Goal: Use online tool/utility: Use online tool/utility

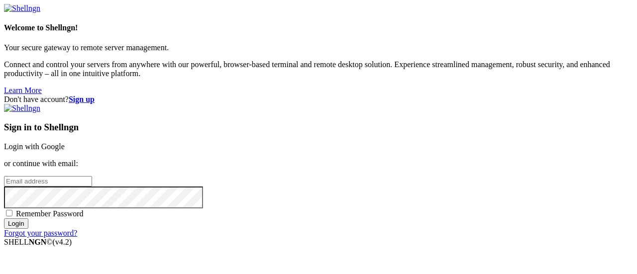
click at [65, 142] on link "Login with Google" at bounding box center [34, 146] width 61 height 8
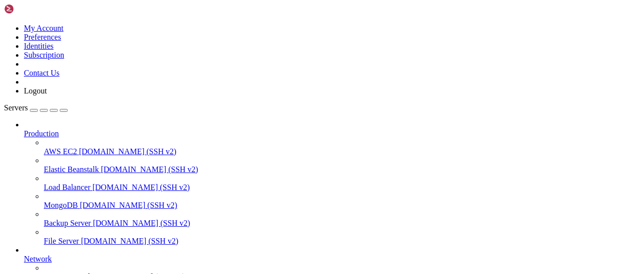
scroll to position [127, 0]
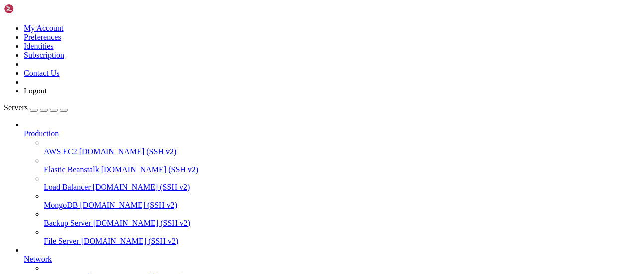
drag, startPoint x: 125, startPoint y: 759, endPoint x: 92, endPoint y: 672, distance: 92.6
drag, startPoint x: 132, startPoint y: 760, endPoint x: 116, endPoint y: 761, distance: 16.0
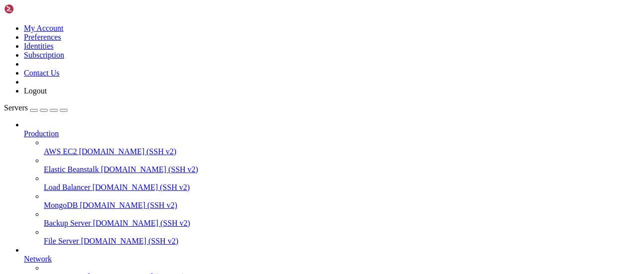
drag, startPoint x: 49, startPoint y: 758, endPoint x: 25, endPoint y: 651, distance: 109.6
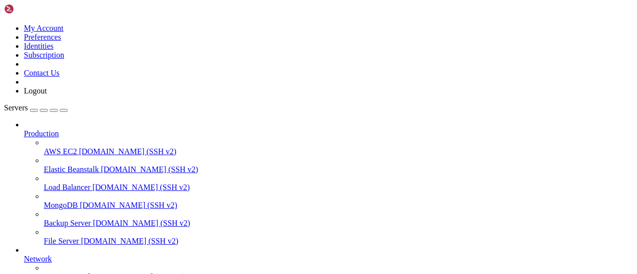
drag, startPoint x: 62, startPoint y: 757, endPoint x: 283, endPoint y: 746, distance: 221.8
drag, startPoint x: 176, startPoint y: 804, endPoint x: 42, endPoint y: 760, distance: 141.7
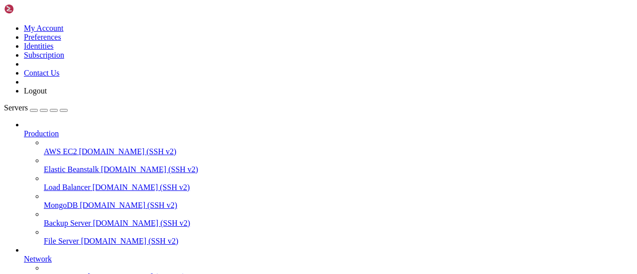
drag, startPoint x: 65, startPoint y: 758, endPoint x: 243, endPoint y: 751, distance: 178.8
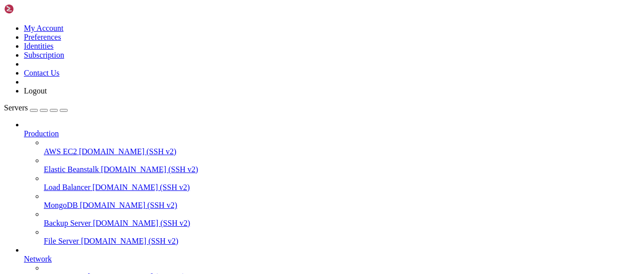
drag, startPoint x: 65, startPoint y: 759, endPoint x: 323, endPoint y: 728, distance: 259.7
drag, startPoint x: 53, startPoint y: 756, endPoint x: 7, endPoint y: 725, distance: 54.5
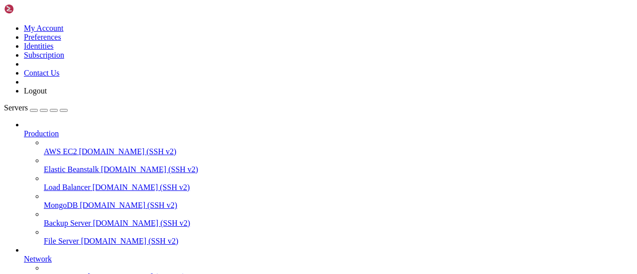
drag, startPoint x: 107, startPoint y: 756, endPoint x: 89, endPoint y: 733, distance: 29.4
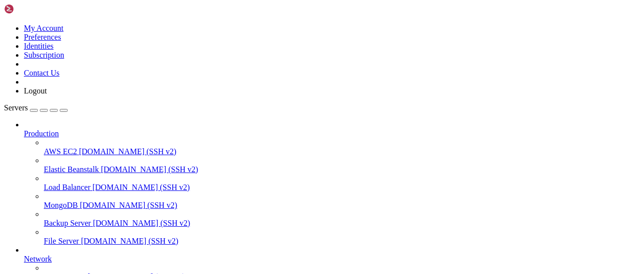
drag, startPoint x: 51, startPoint y: 757, endPoint x: 10, endPoint y: 731, distance: 48.3
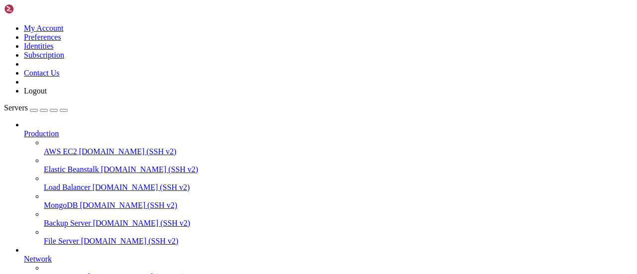
drag, startPoint x: 49, startPoint y: 757, endPoint x: 76, endPoint y: 761, distance: 27.2
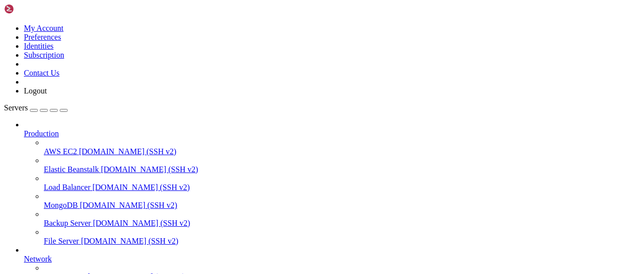
drag, startPoint x: 65, startPoint y: 762, endPoint x: 258, endPoint y: 756, distance: 193.2
drag, startPoint x: 46, startPoint y: 757, endPoint x: 31, endPoint y: 757, distance: 14.9
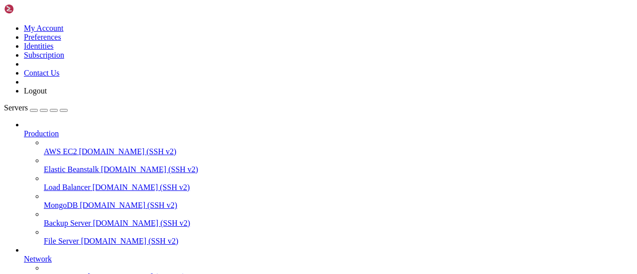
scroll to position [1066, 0]
drag, startPoint x: 62, startPoint y: 762, endPoint x: 46, endPoint y: 749, distance: 20.9
drag, startPoint x: 77, startPoint y: 756, endPoint x: 268, endPoint y: 759, distance: 191.1
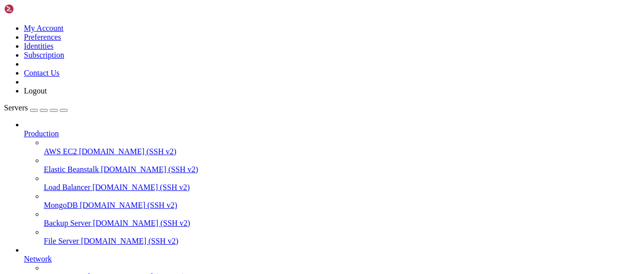
drag, startPoint x: 56, startPoint y: 760, endPoint x: 41, endPoint y: 762, distance: 15.0
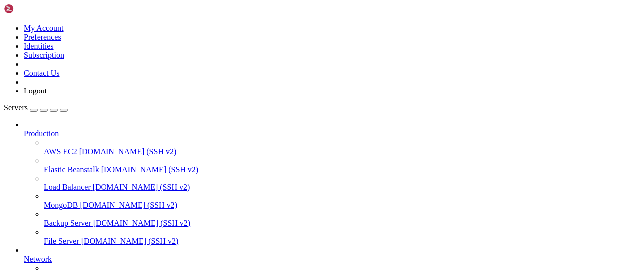
drag, startPoint x: 81, startPoint y: 758, endPoint x: 59, endPoint y: 711, distance: 52.3
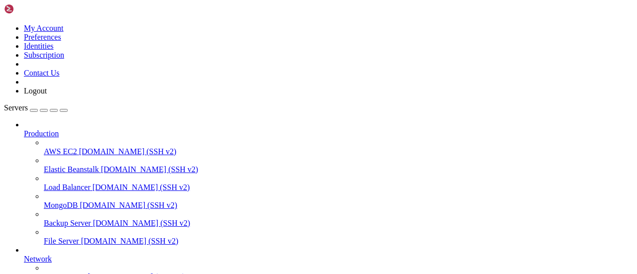
drag, startPoint x: 63, startPoint y: 760, endPoint x: 52, endPoint y: 758, distance: 10.6
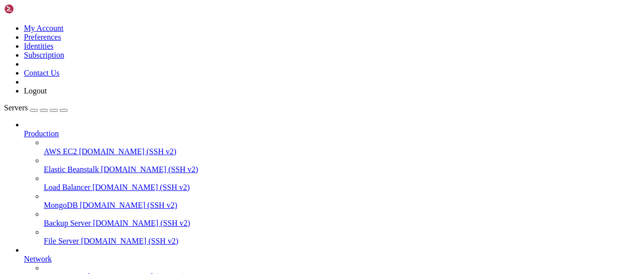
drag, startPoint x: 58, startPoint y: 759, endPoint x: 43, endPoint y: 752, distance: 16.7
drag, startPoint x: 54, startPoint y: 759, endPoint x: 34, endPoint y: 757, distance: 20.0
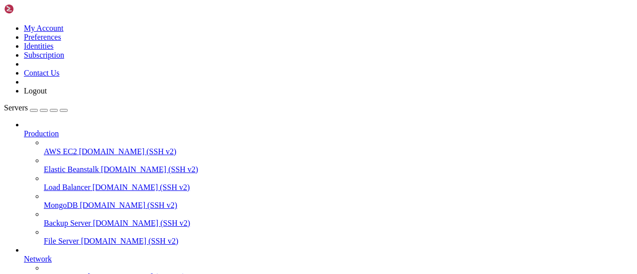
scroll to position [1438, 0]
drag, startPoint x: 54, startPoint y: 753, endPoint x: 63, endPoint y: 759, distance: 10.9
drag, startPoint x: 49, startPoint y: 758, endPoint x: 32, endPoint y: 755, distance: 17.2
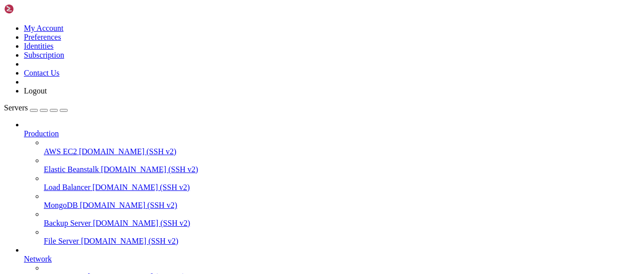
drag, startPoint x: 86, startPoint y: 755, endPoint x: 60, endPoint y: 763, distance: 27.2
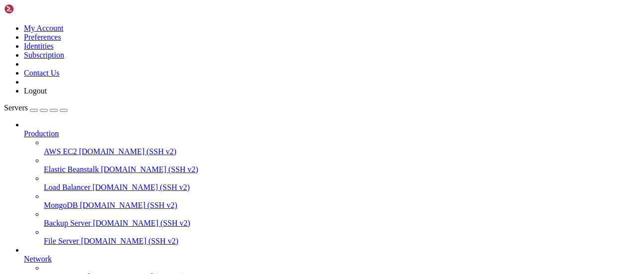
drag, startPoint x: 74, startPoint y: 756, endPoint x: 46, endPoint y: 714, distance: 50.2
drag, startPoint x: 78, startPoint y: 758, endPoint x: 40, endPoint y: 754, distance: 38.5
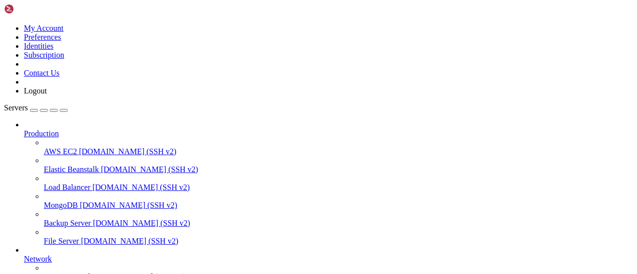
scroll to position [1616, 0]
drag, startPoint x: 94, startPoint y: 760, endPoint x: 78, endPoint y: 759, distance: 16.0
drag, startPoint x: 55, startPoint y: 756, endPoint x: 7, endPoint y: 742, distance: 49.2
